Goal: Task Accomplishment & Management: Manage account settings

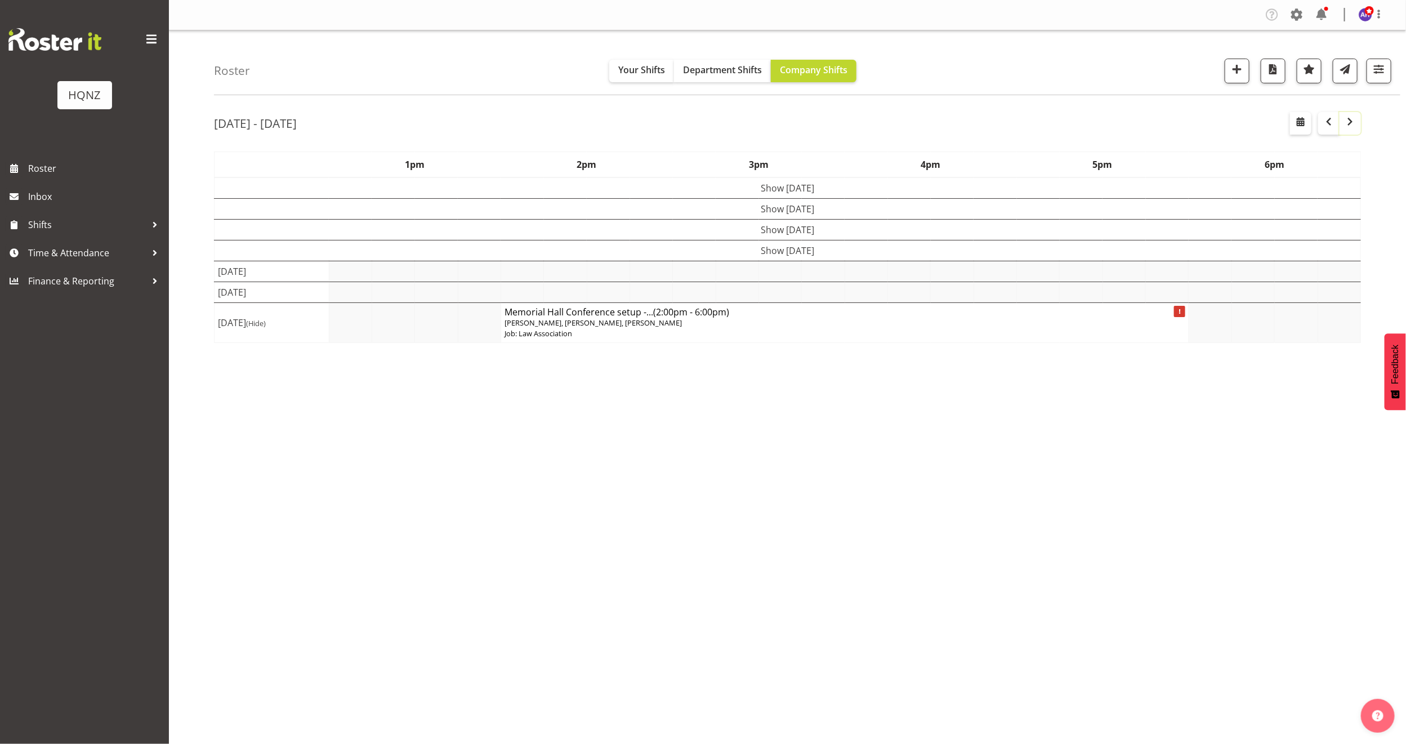
click at [1349, 122] on span "button" at bounding box center [1351, 122] width 14 height 14
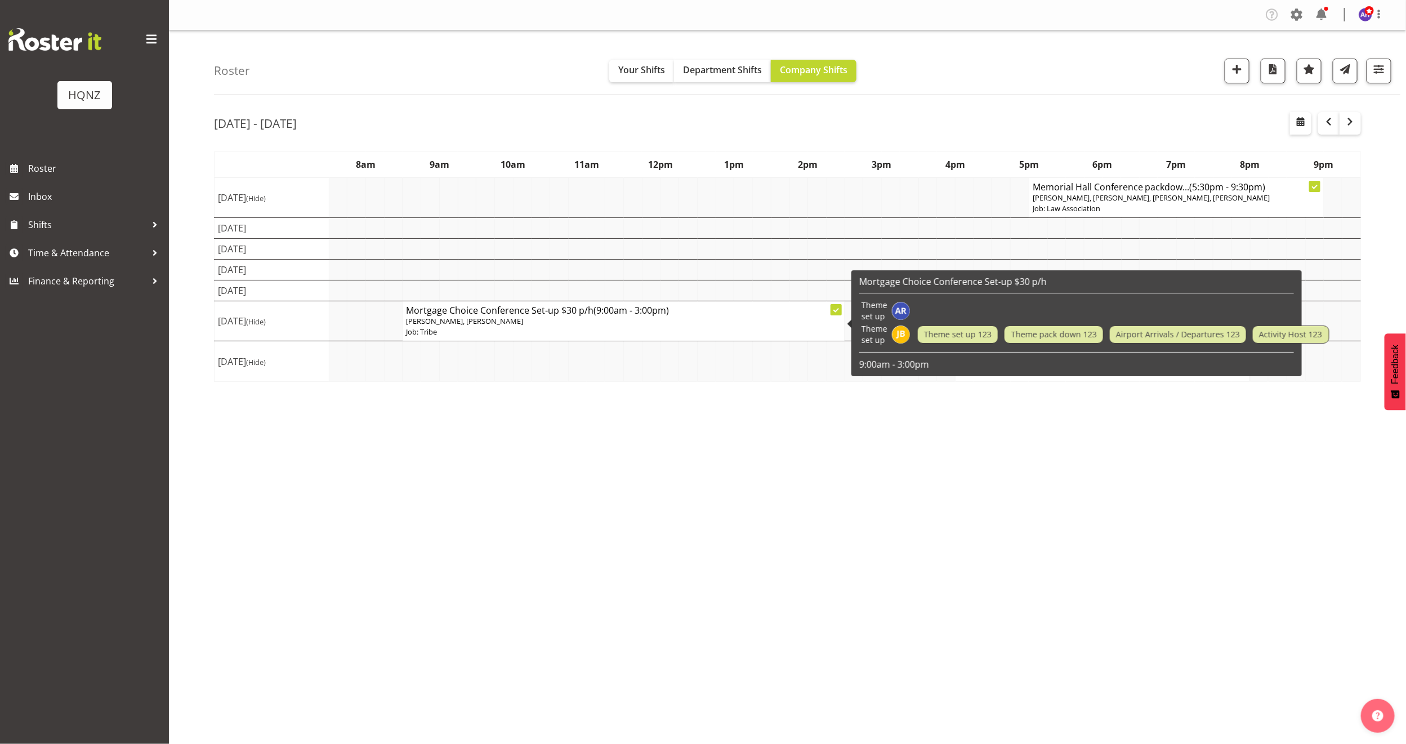
click at [589, 322] on p "[PERSON_NAME], [PERSON_NAME]" at bounding box center [623, 321] width 435 height 11
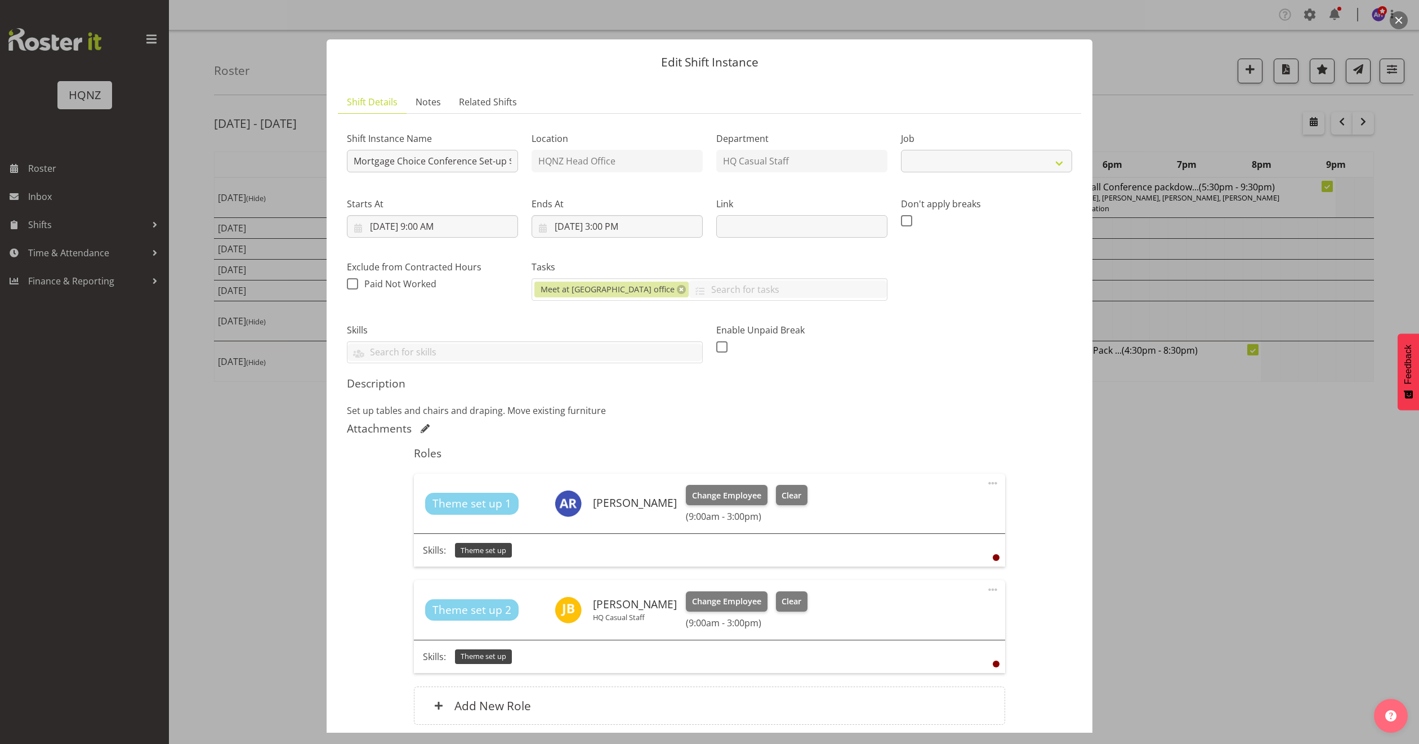
select select "10768"
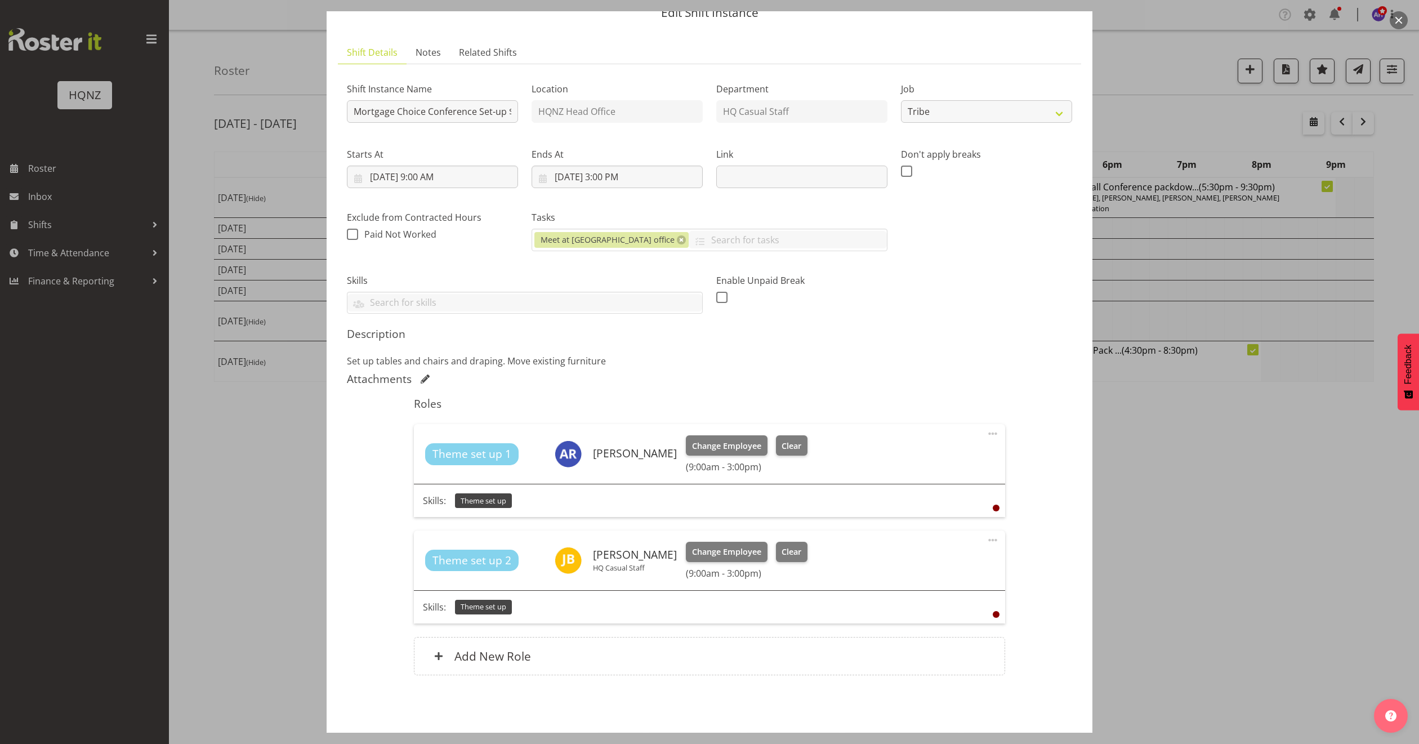
scroll to position [93, 0]
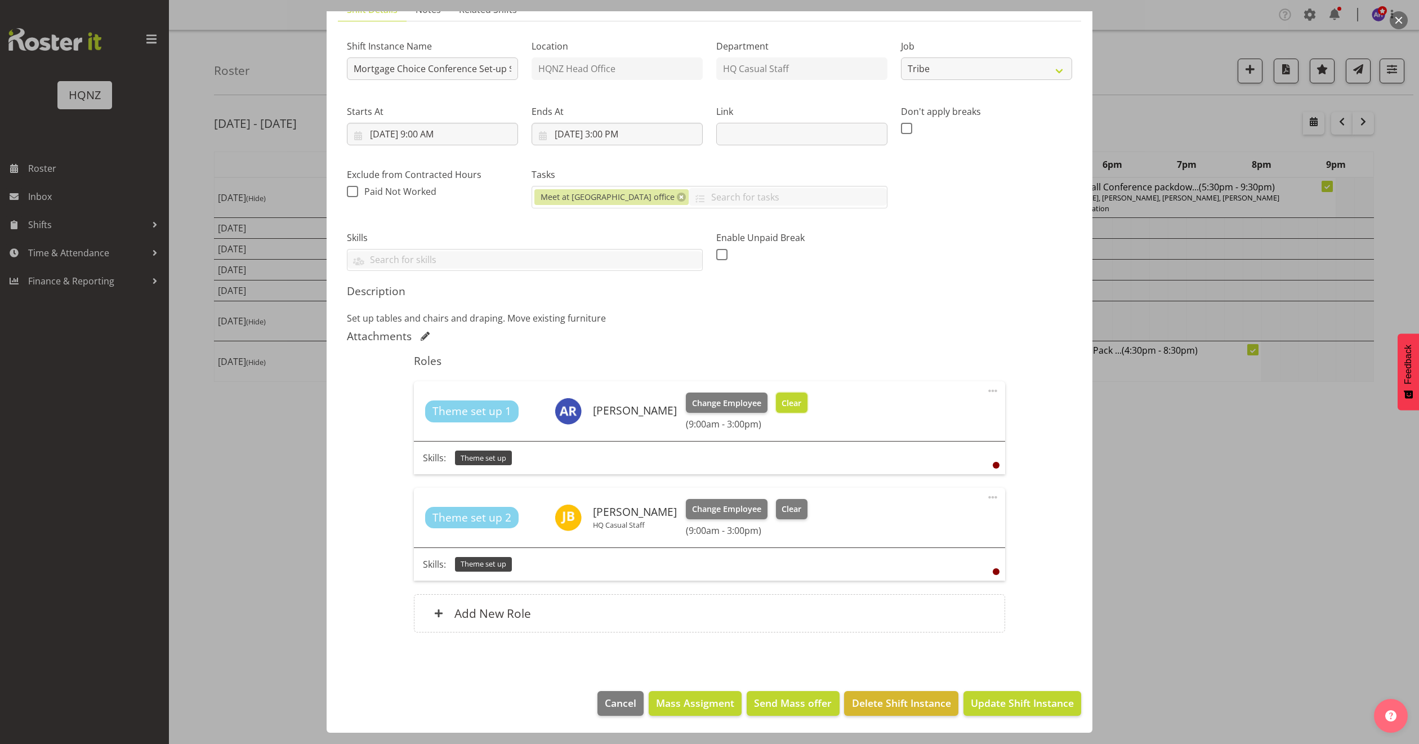
click at [793, 402] on span "Clear" at bounding box center [792, 403] width 20 height 12
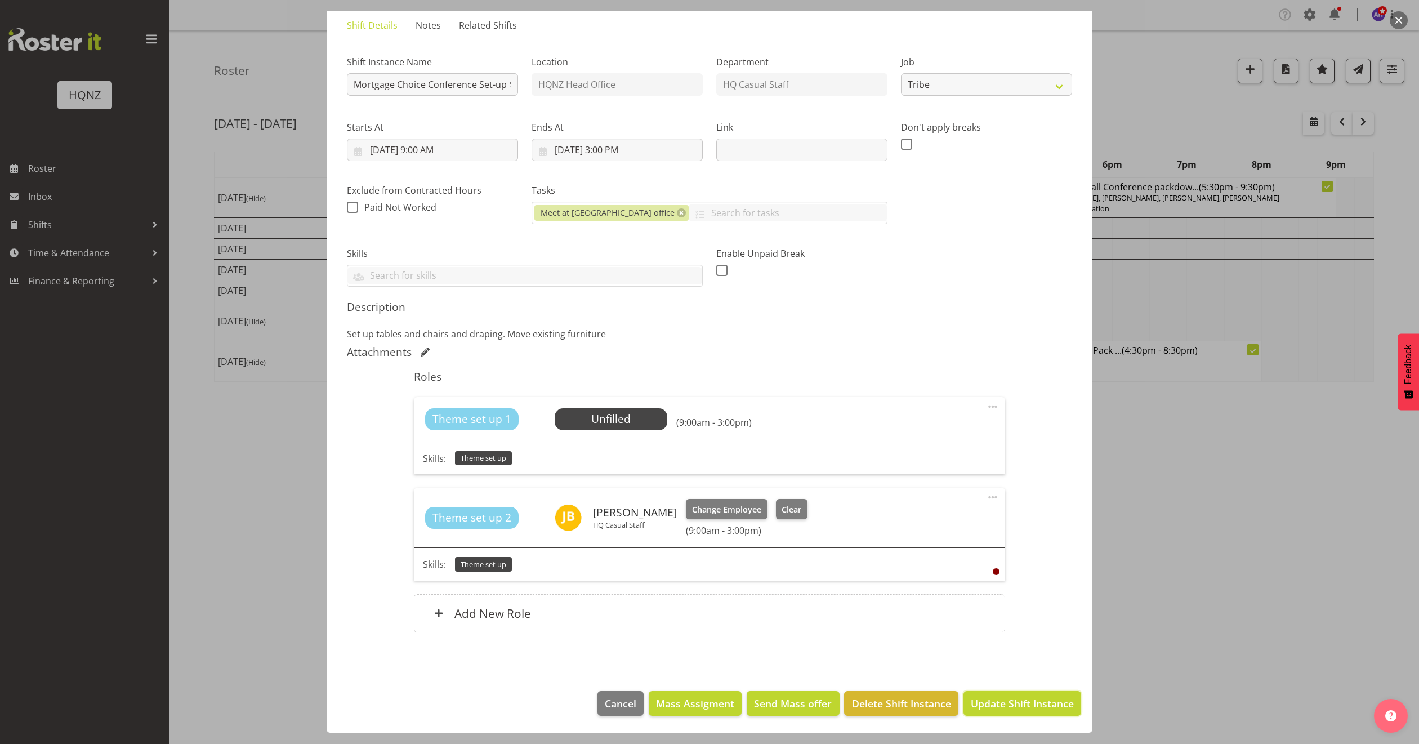
click at [989, 705] on span "Update Shift Instance" at bounding box center [1022, 703] width 103 height 15
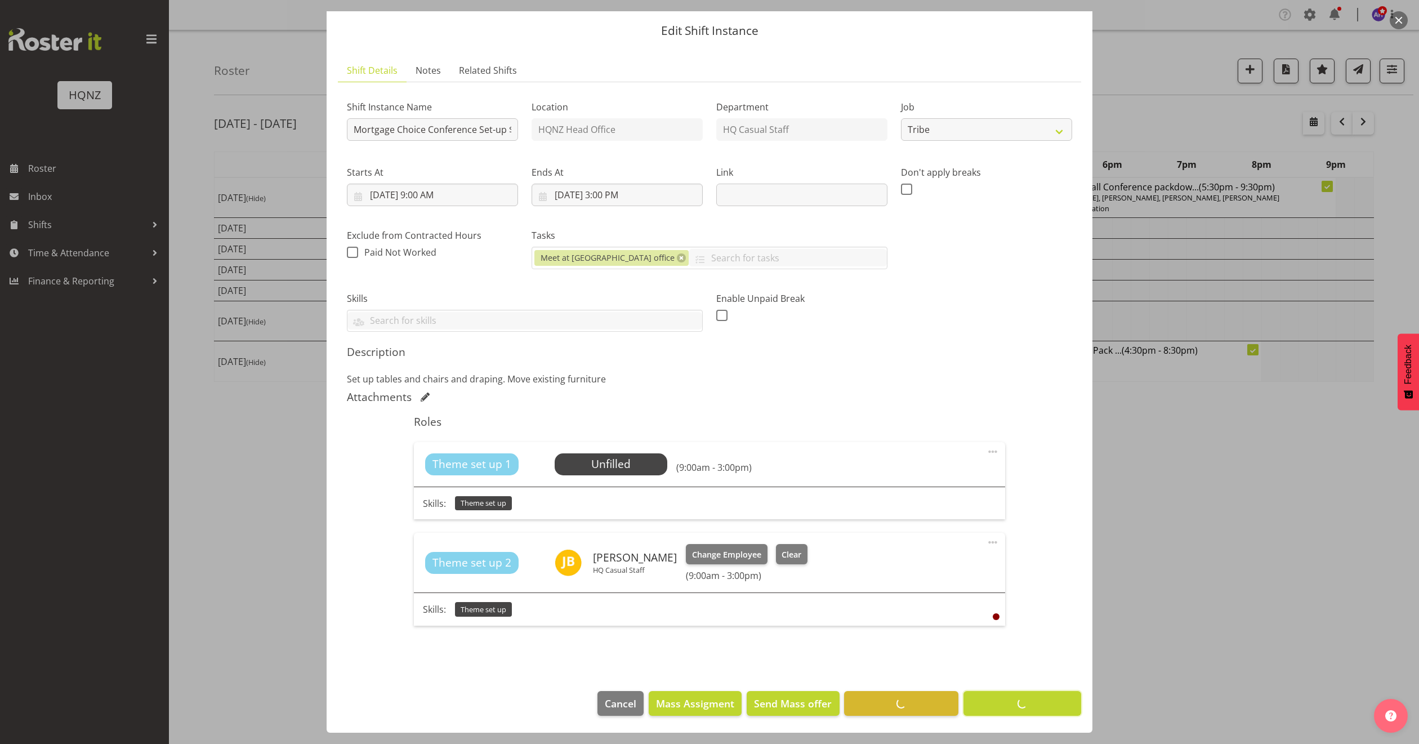
scroll to position [34, 0]
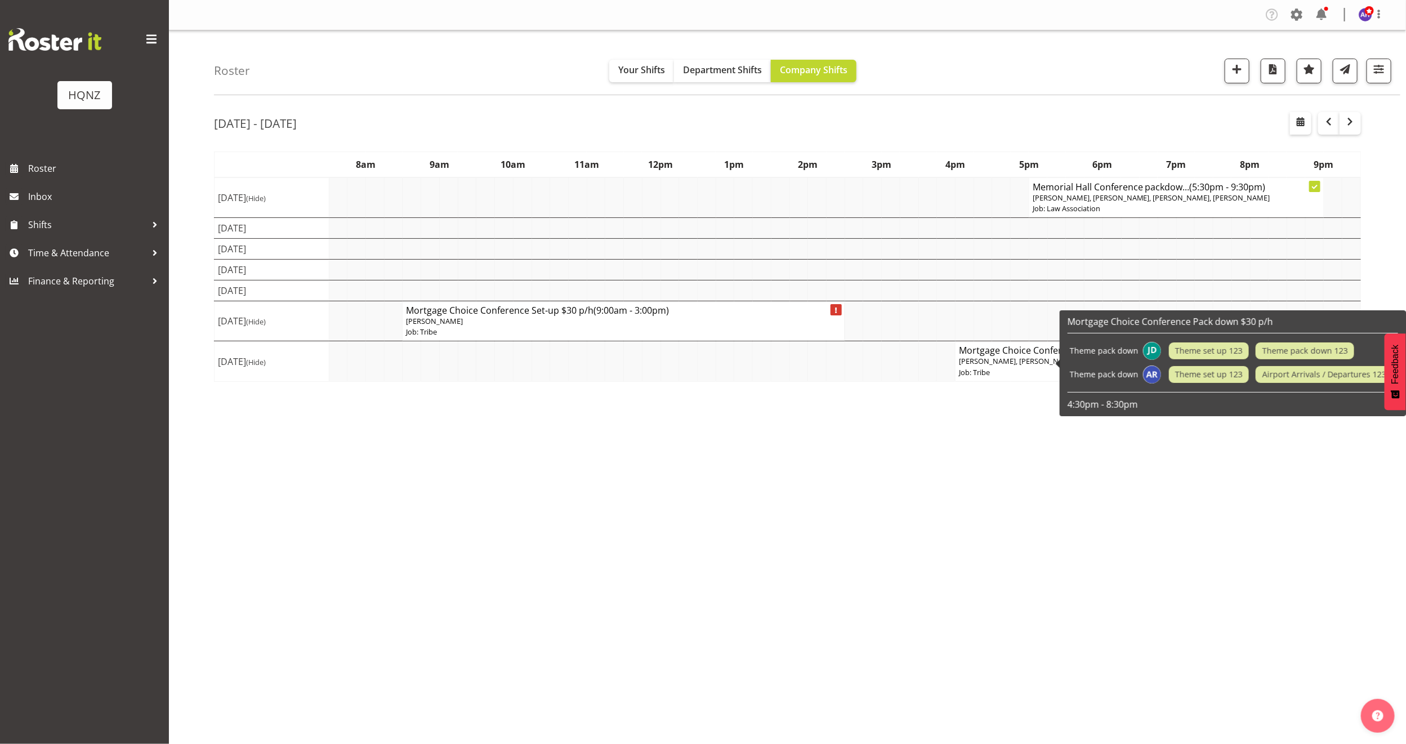
click at [1021, 356] on h4 "Mortgage Choice Conference Pack ... (4:30pm - 8:30pm)" at bounding box center [1103, 350] width 288 height 11
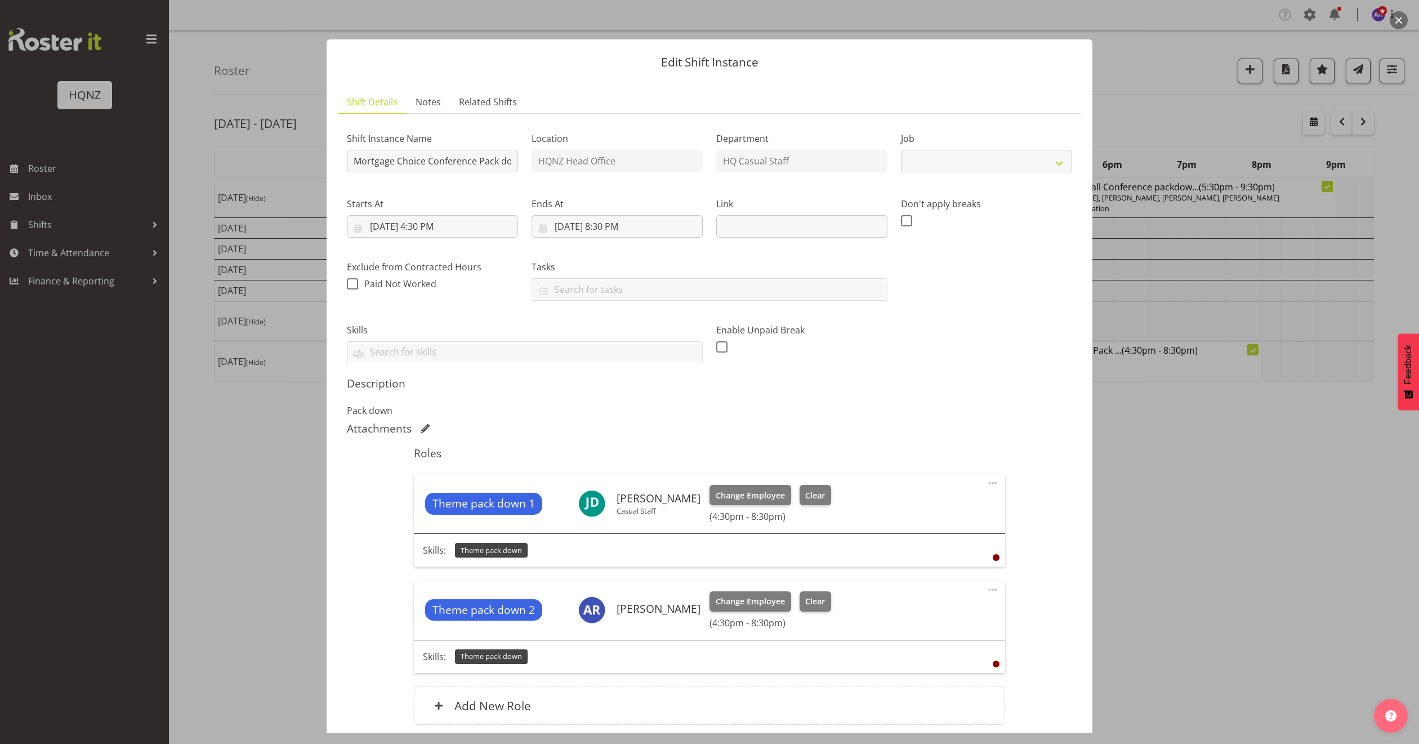
select select "10768"
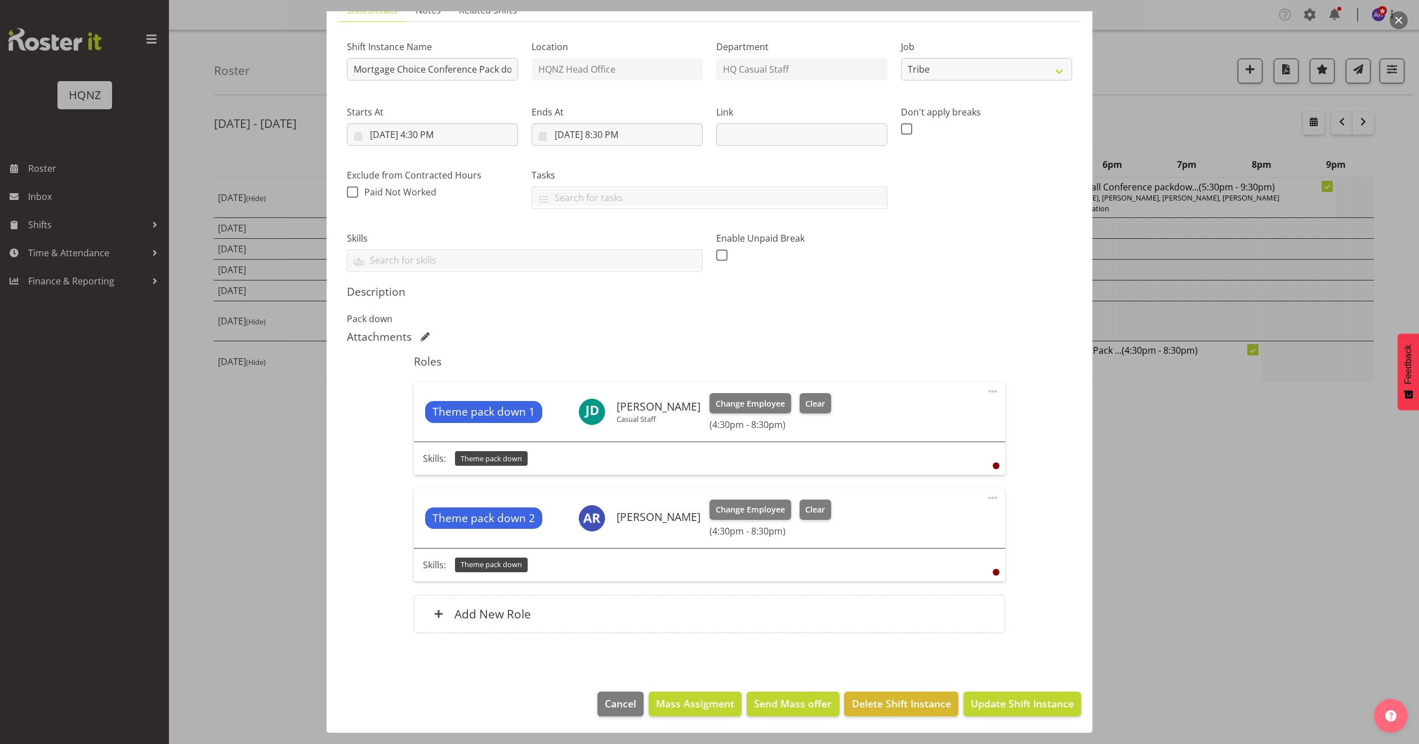
scroll to position [93, 0]
click at [1198, 587] on div at bounding box center [709, 372] width 1419 height 744
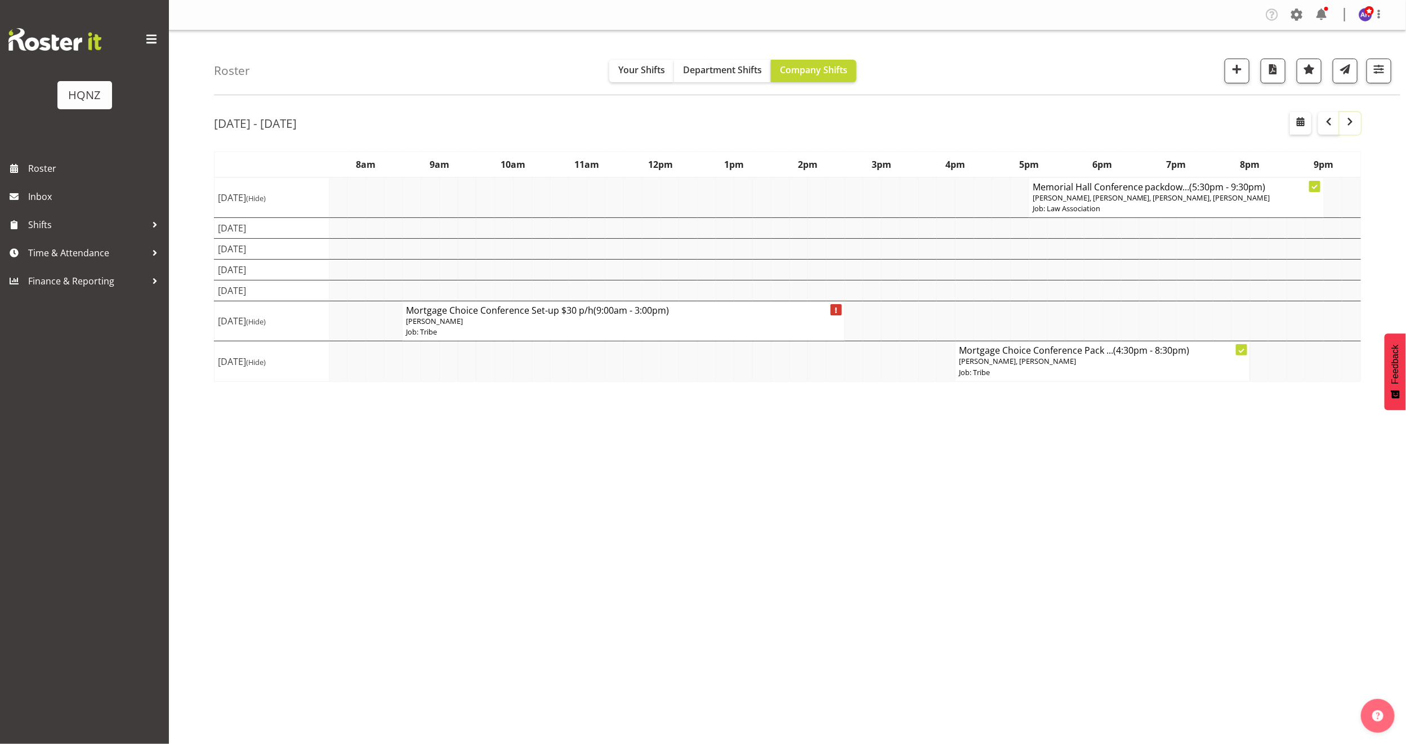
click at [1349, 119] on span "button" at bounding box center [1351, 122] width 14 height 14
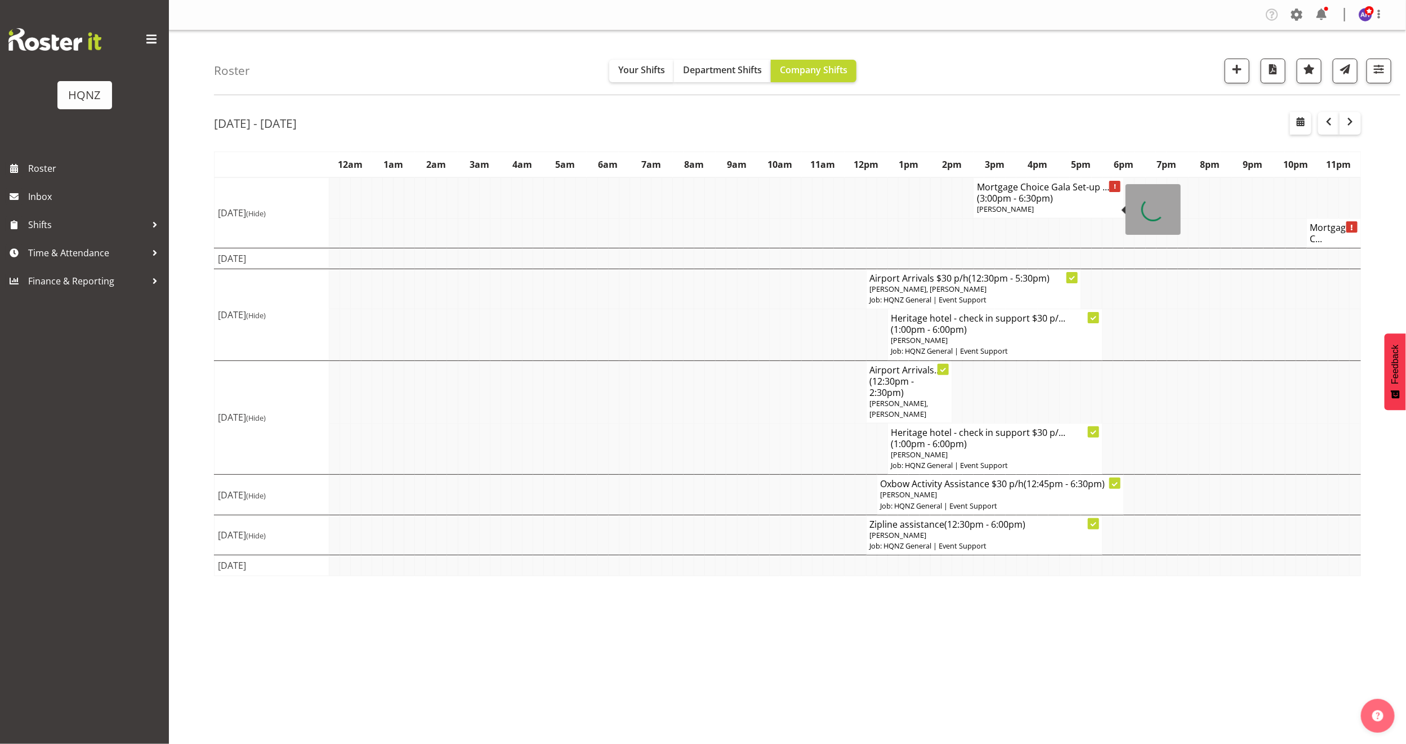
click at [1080, 195] on body "HQNZ Roster Inbox Shifts Time & Attendance Finance & Reporting Company Settings…" at bounding box center [703, 372] width 1406 height 744
click at [1077, 195] on h4 "Mortgage Choice Gala Set-up ... (3:00pm - 6:30pm)" at bounding box center [1048, 192] width 143 height 23
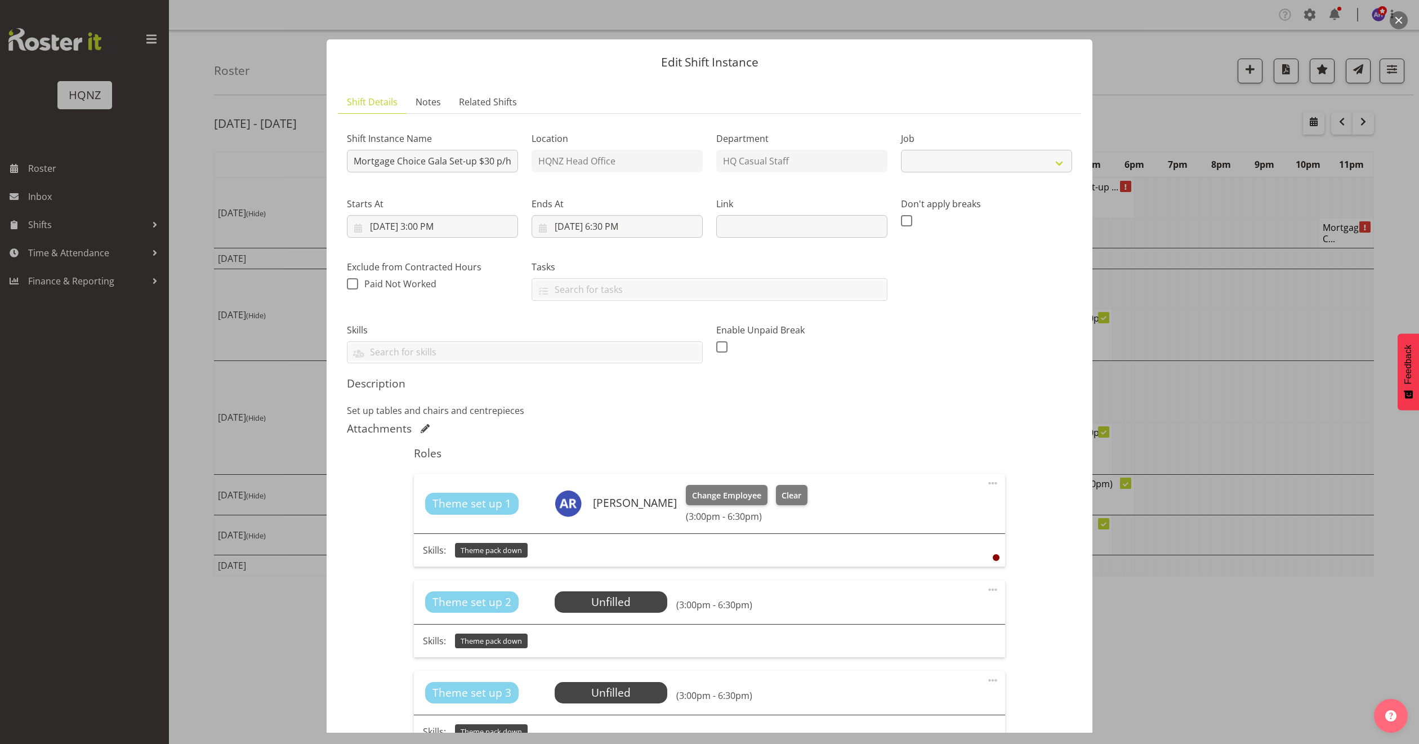
select select "10768"
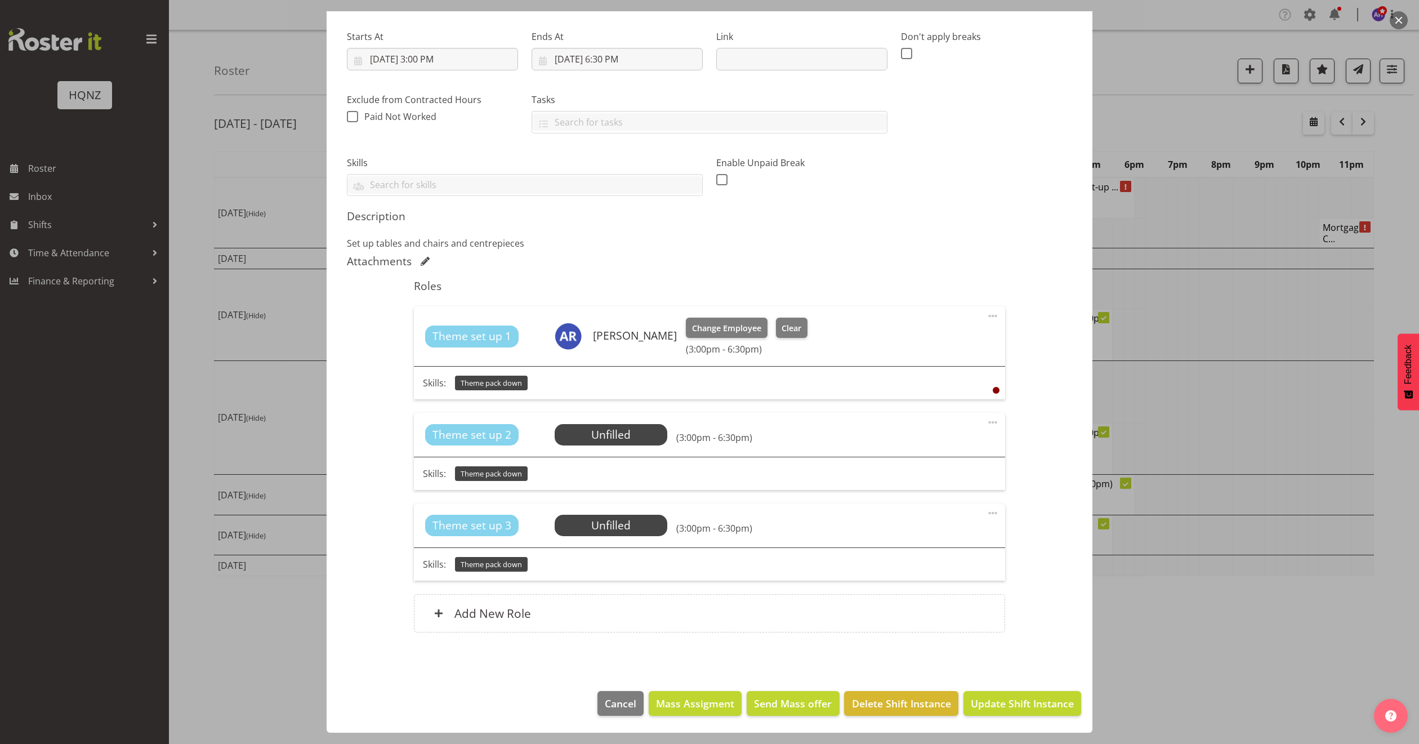
click at [1303, 572] on div at bounding box center [709, 372] width 1419 height 744
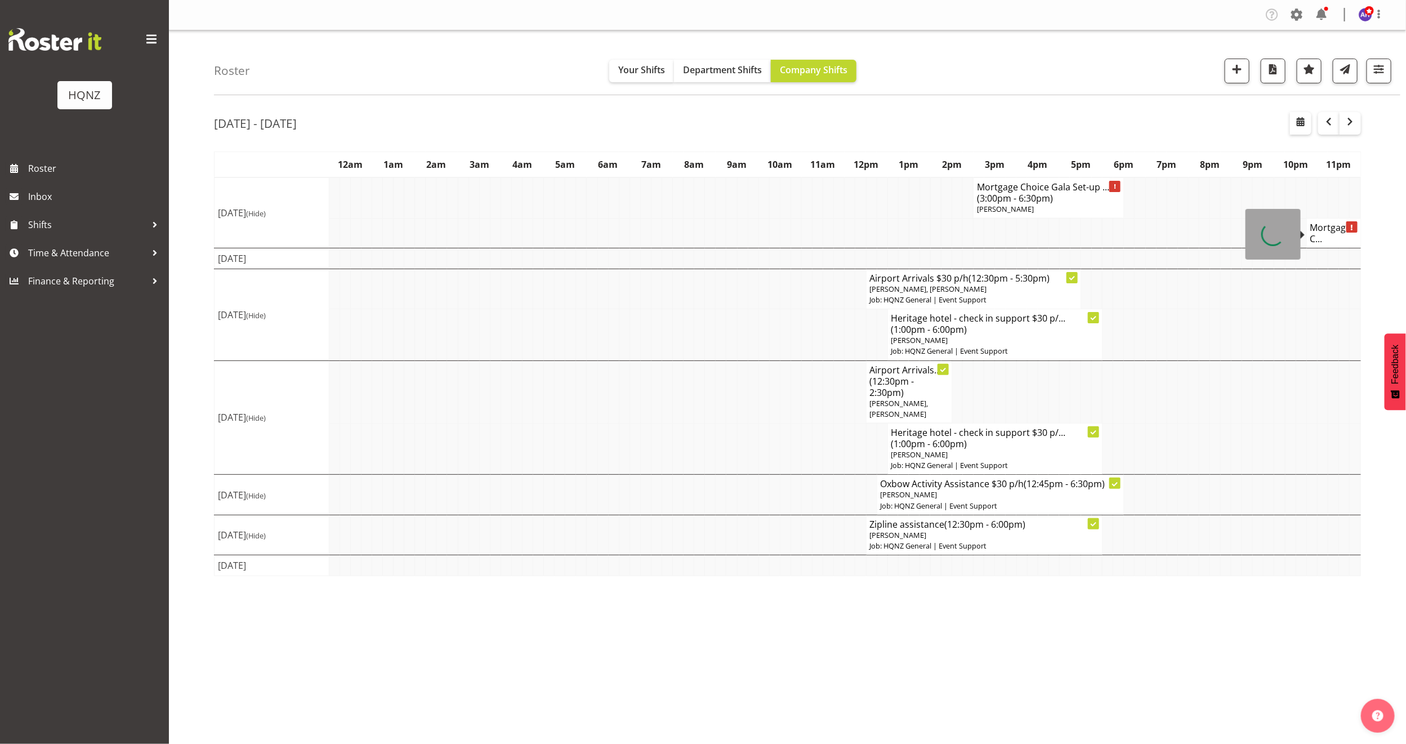
click at [1327, 228] on h4 "Mortgage C..." at bounding box center [1334, 233] width 47 height 23
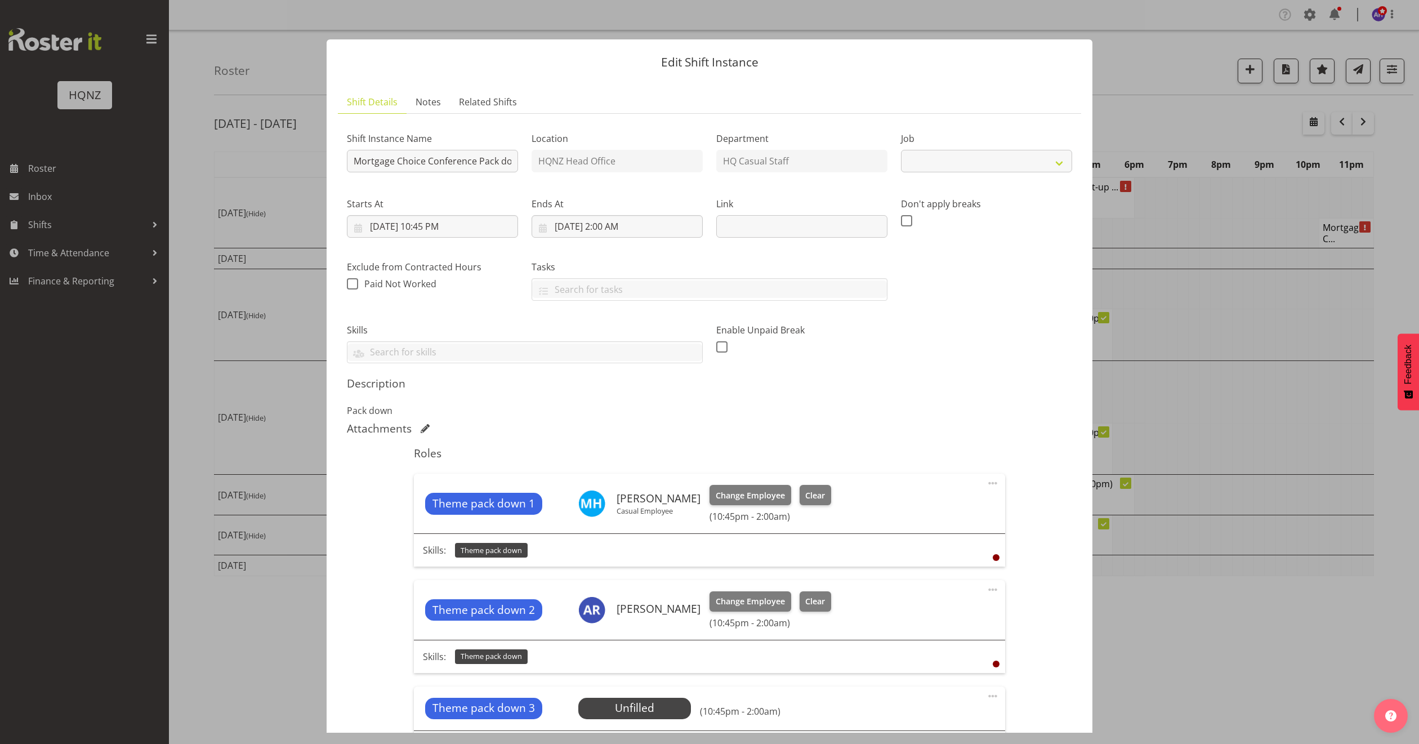
click at [1327, 228] on span "Event Support 123" at bounding box center [1314, 234] width 70 height 12
select select "10768"
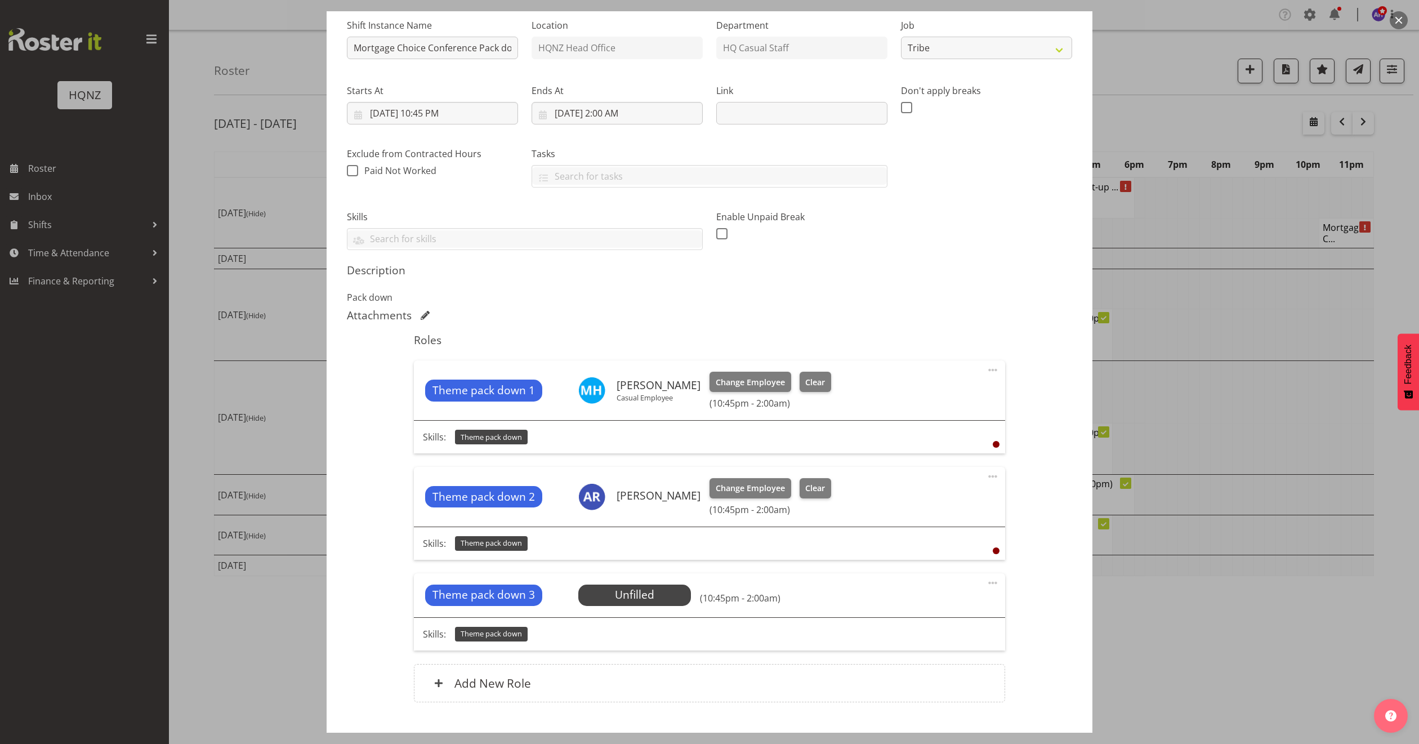
scroll to position [185, 0]
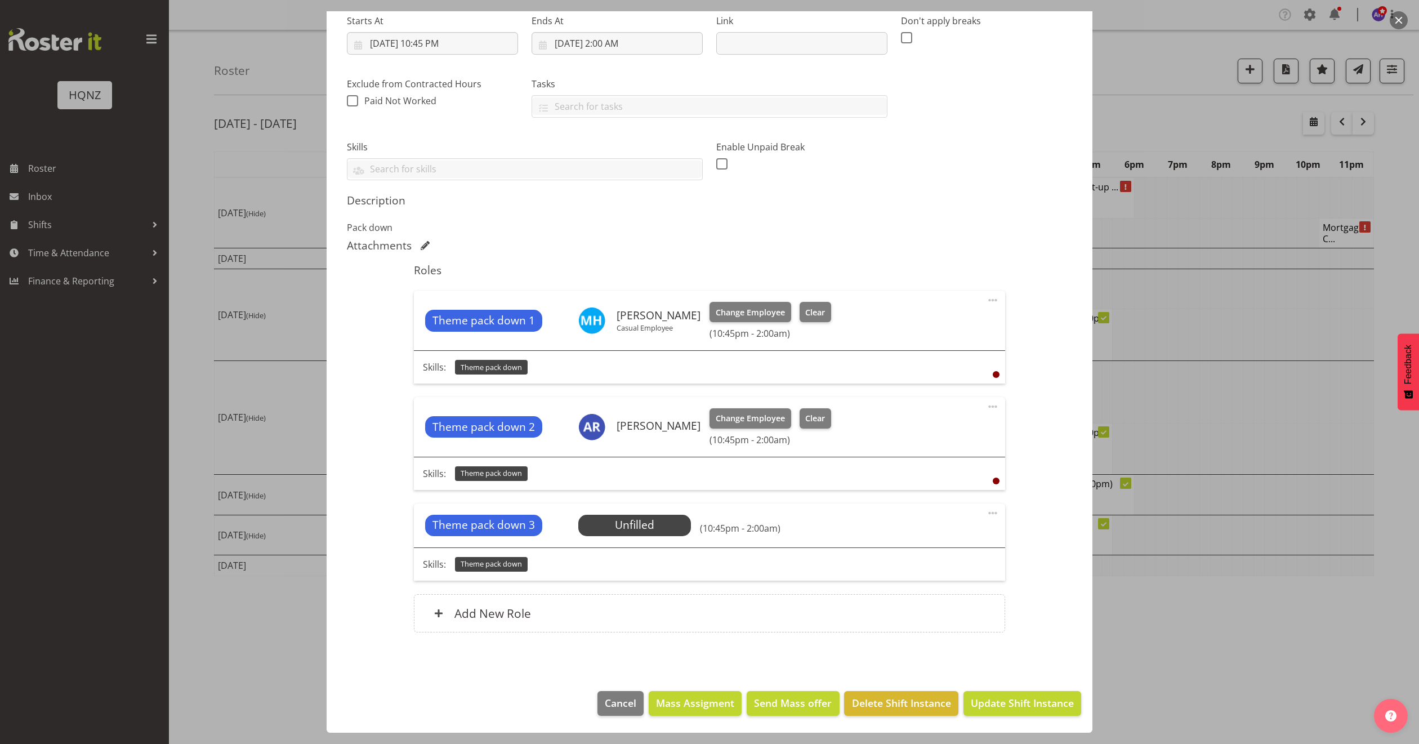
click at [1301, 627] on div at bounding box center [709, 372] width 1419 height 744
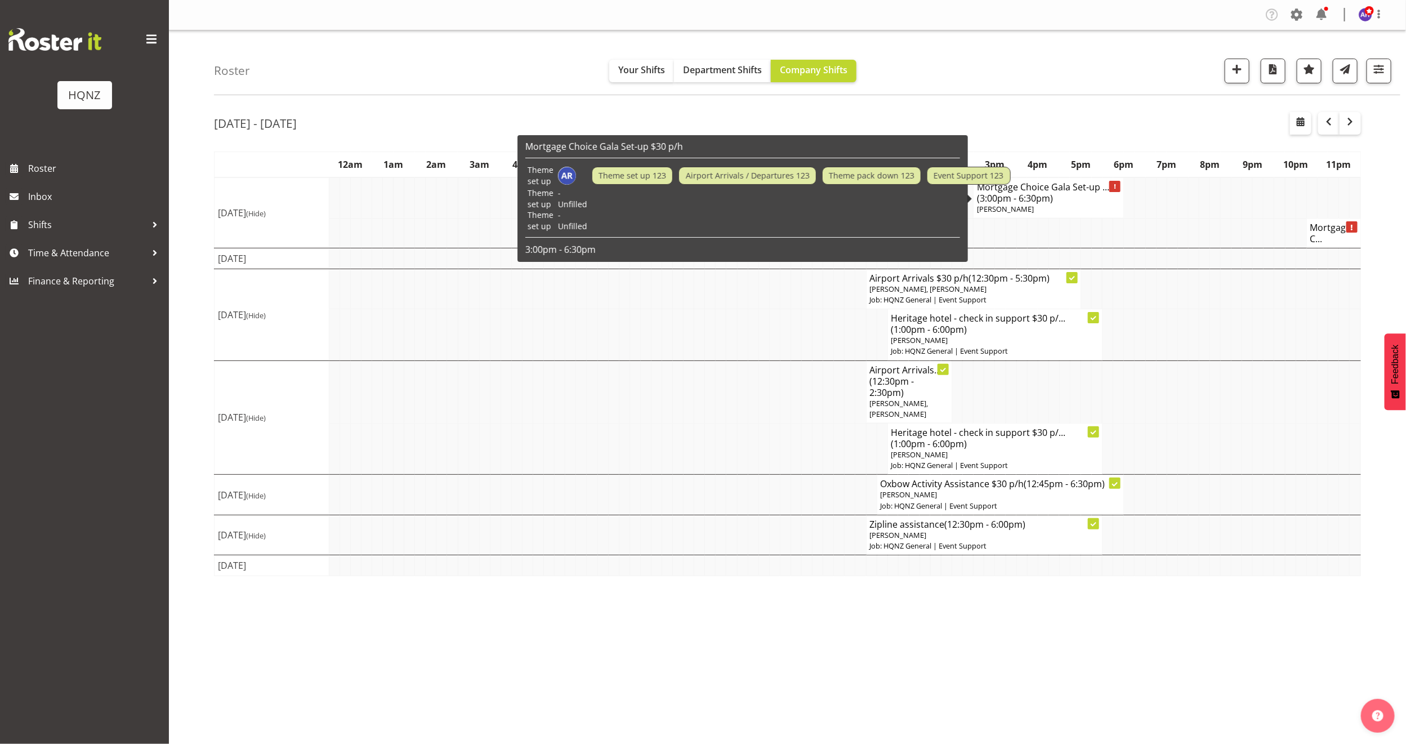
click at [1058, 198] on h4 "Mortgage Choice Gala Set-up ... (3:00pm - 6:30pm)" at bounding box center [1048, 192] width 143 height 23
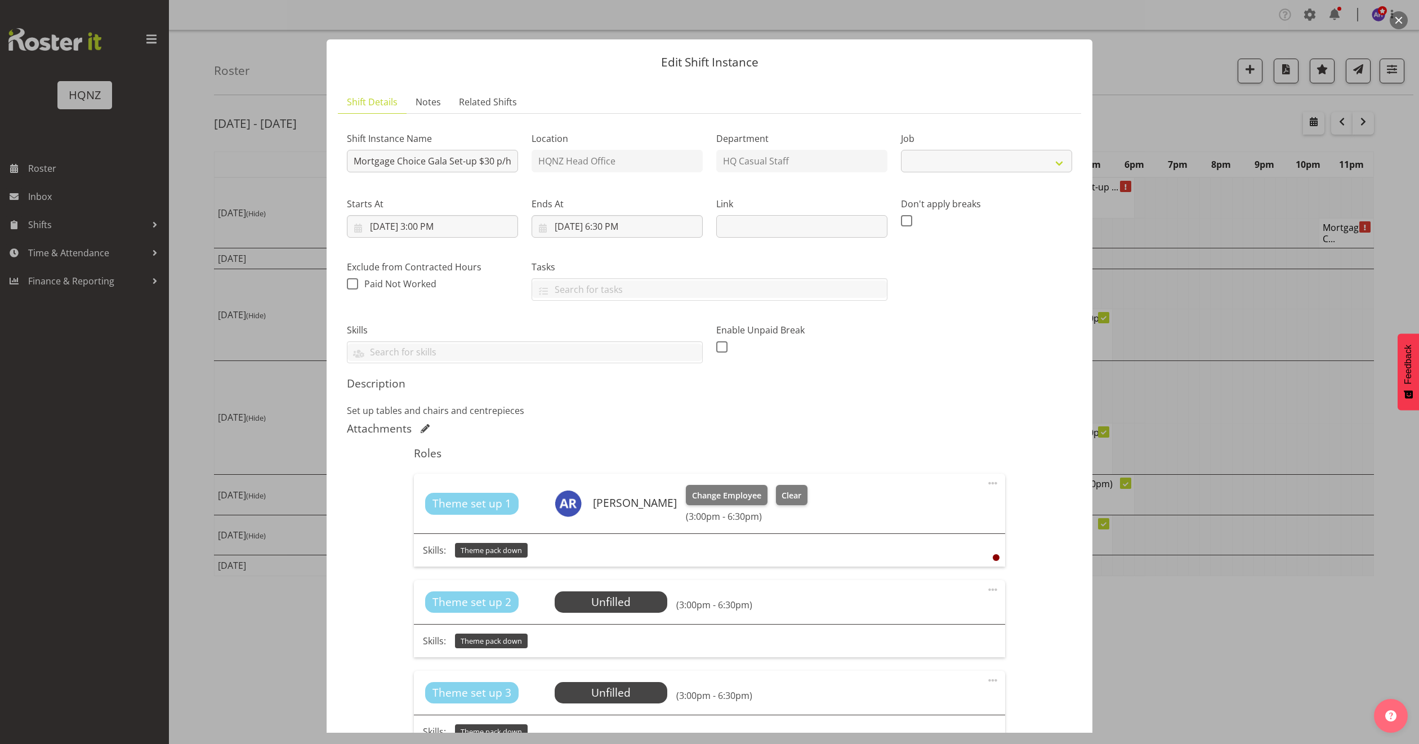
select select "10768"
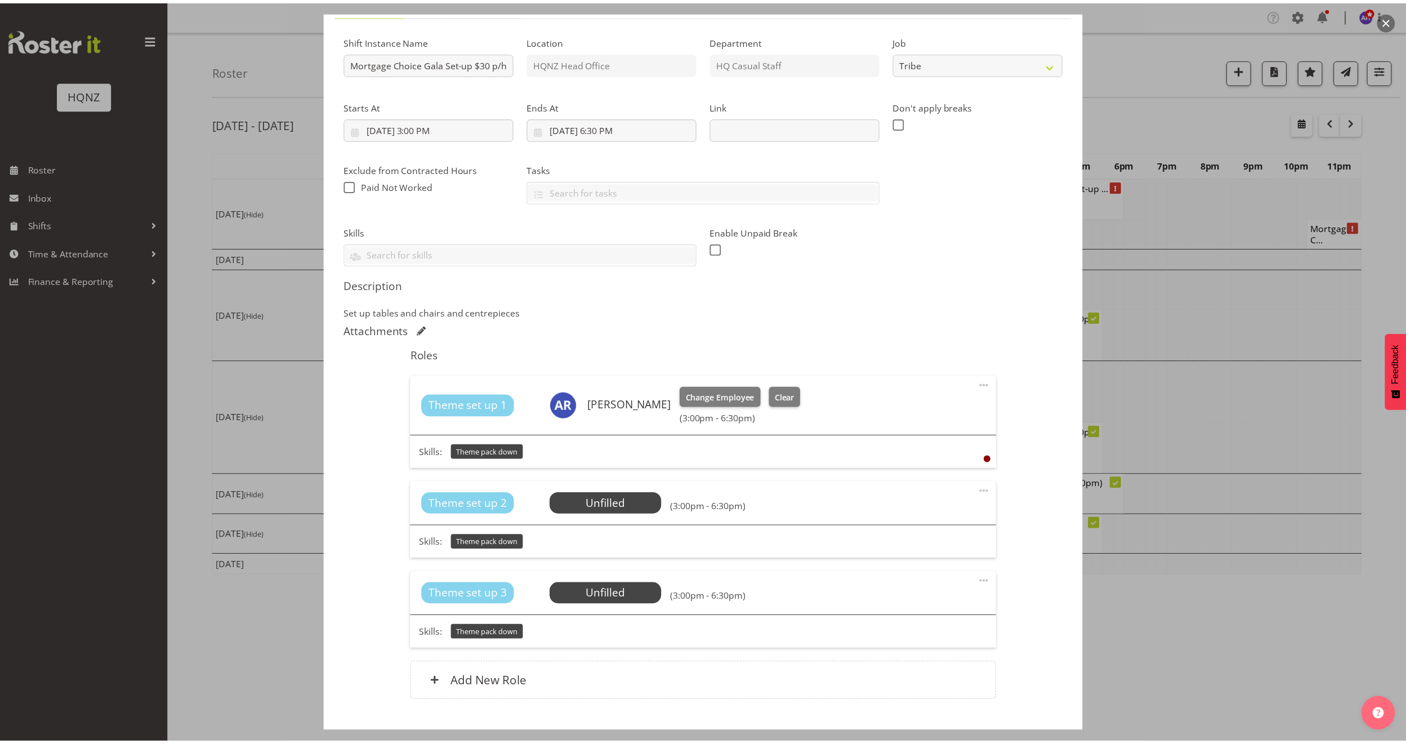
scroll to position [97, 0]
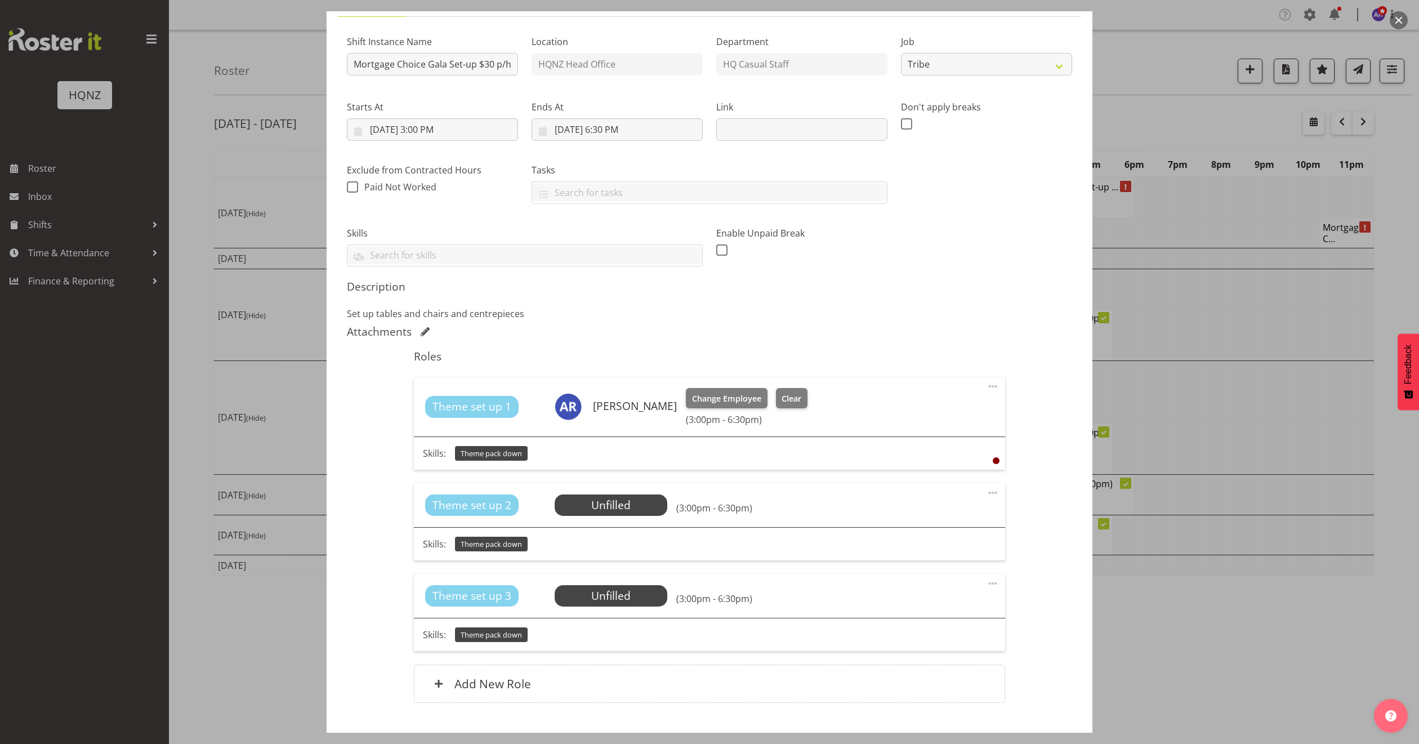
click at [1248, 695] on div at bounding box center [709, 372] width 1419 height 744
